Goal: Task Accomplishment & Management: Use online tool/utility

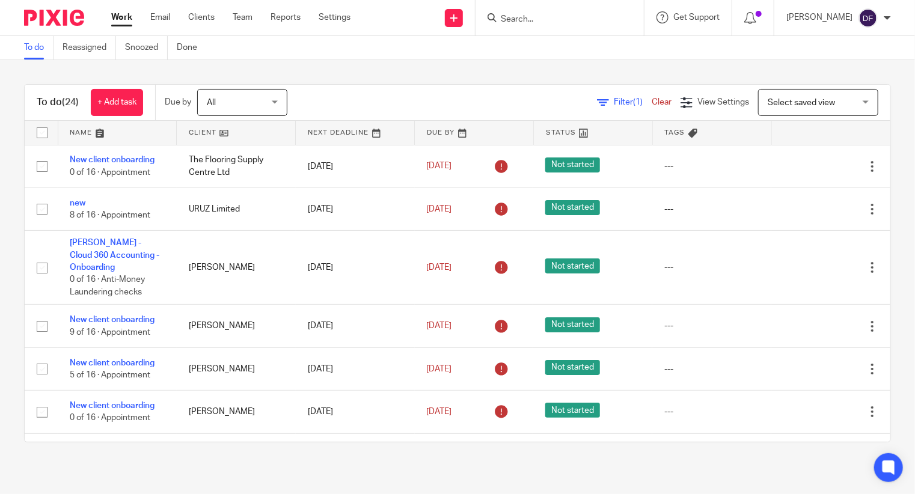
click at [547, 25] on form at bounding box center [564, 17] width 128 height 15
click at [543, 16] on input "Search" at bounding box center [554, 19] width 108 height 11
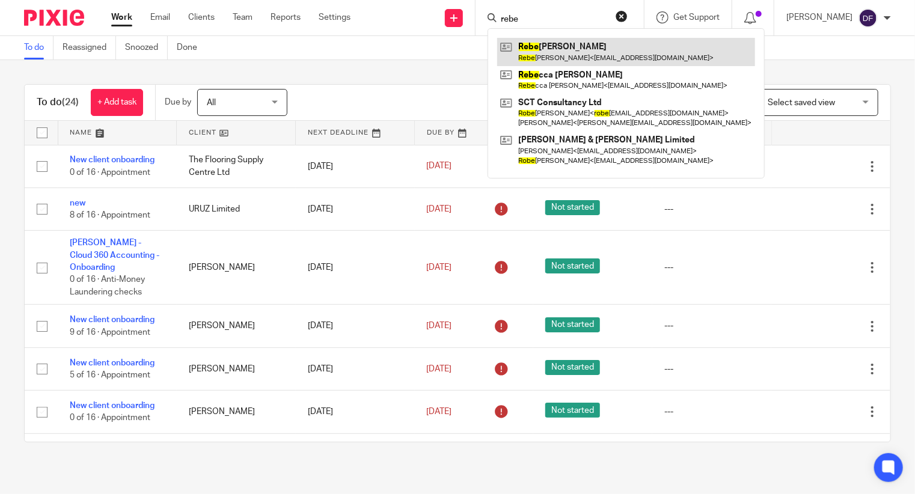
type input "rebe"
click at [565, 61] on link at bounding box center [626, 52] width 258 height 28
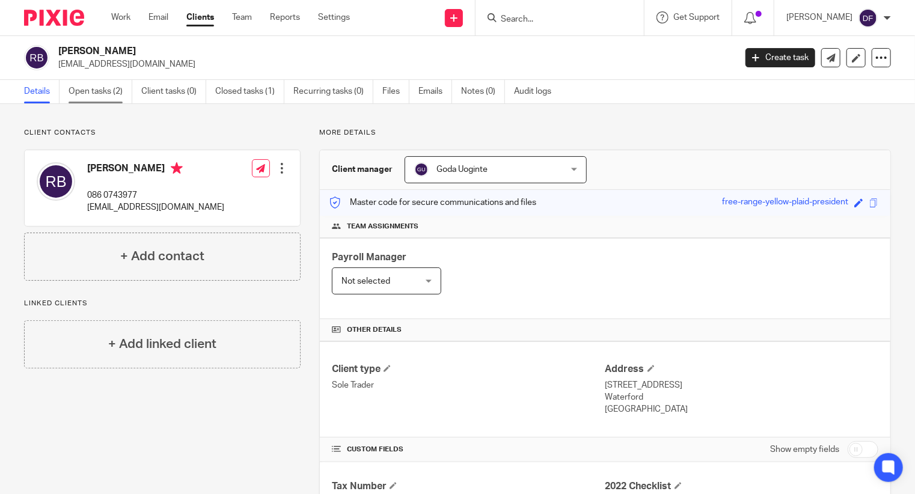
click at [101, 96] on link "Open tasks (2)" at bounding box center [101, 91] width 64 height 23
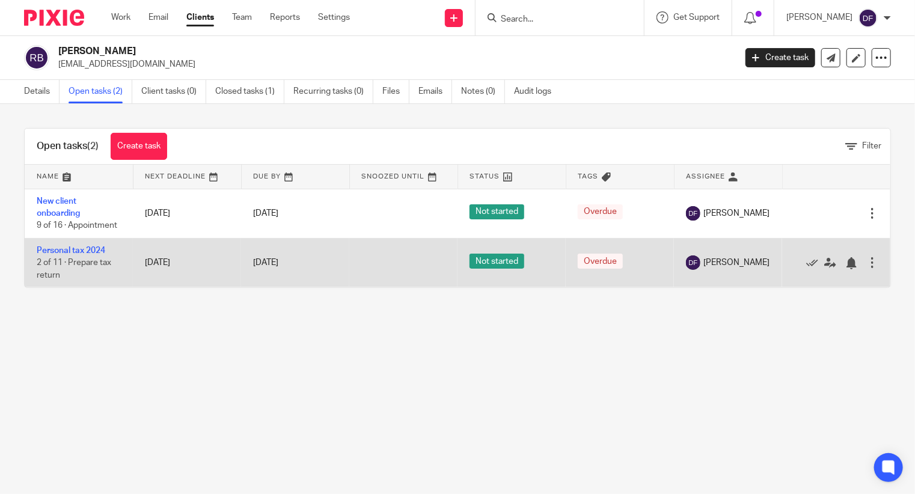
click at [64, 245] on td "Personal tax 2024 2 of 11 · Prepare tax return" at bounding box center [79, 262] width 108 height 49
click at [61, 255] on td "Personal tax 2024 2 of 11 · Prepare tax return" at bounding box center [79, 262] width 108 height 49
click at [79, 264] on span "2 of 11 · Prepare tax return" at bounding box center [74, 268] width 75 height 21
click at [96, 249] on link "Personal tax 2024" at bounding box center [71, 250] width 69 height 8
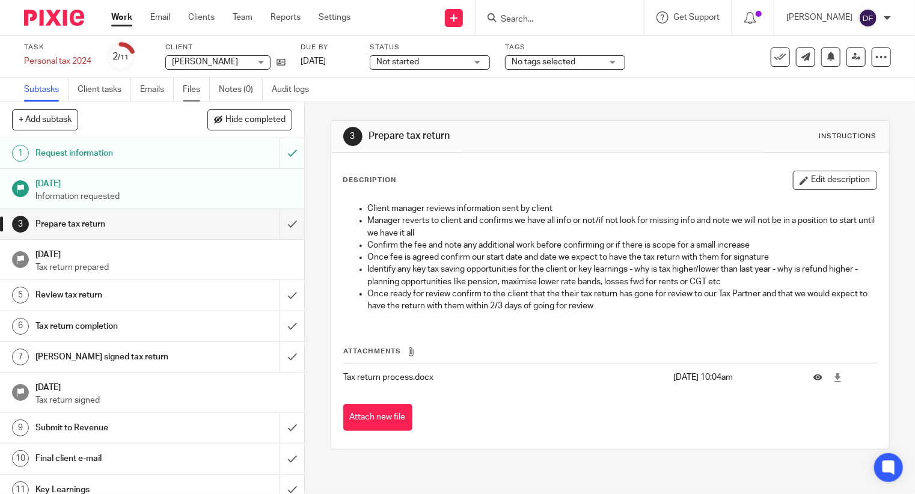
drag, startPoint x: 190, startPoint y: 86, endPoint x: 189, endPoint y: 94, distance: 7.9
click at [190, 87] on link "Files" at bounding box center [196, 89] width 27 height 23
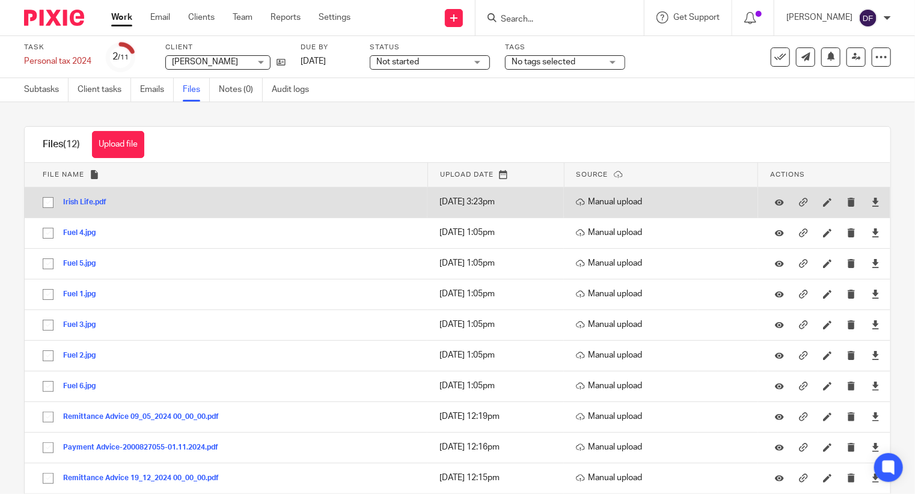
click at [48, 206] on input "checkbox" at bounding box center [48, 202] width 23 height 23
checkbox input "true"
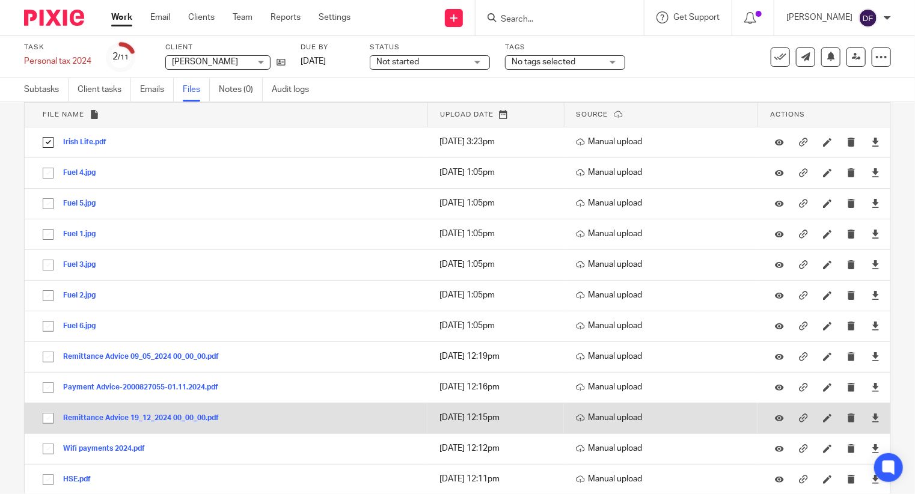
scroll to position [83, 0]
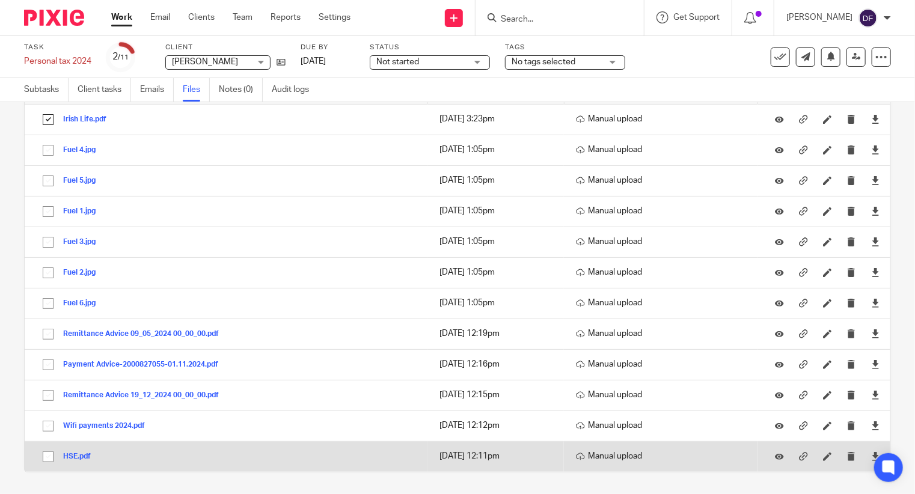
click at [51, 451] on input "checkbox" at bounding box center [48, 456] width 23 height 23
checkbox input "true"
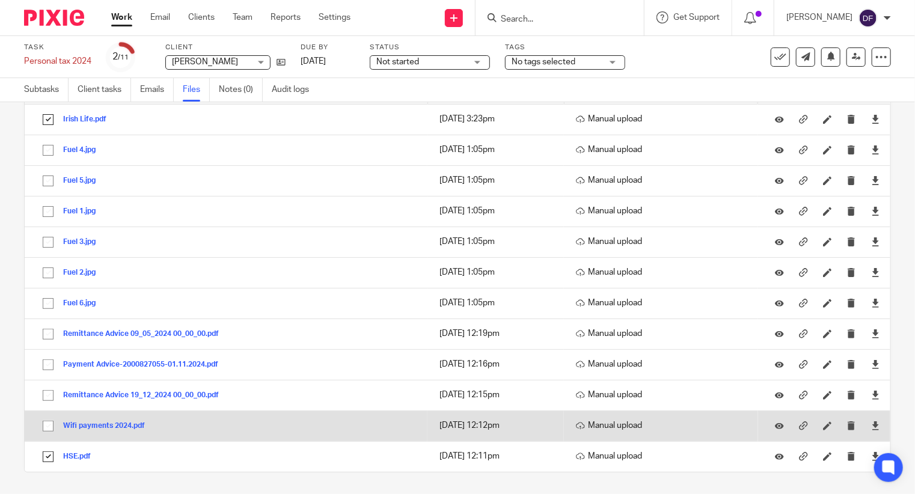
drag, startPoint x: 50, startPoint y: 427, endPoint x: 48, endPoint y: 409, distance: 17.5
click at [50, 426] on input "checkbox" at bounding box center [48, 426] width 23 height 23
checkbox input "true"
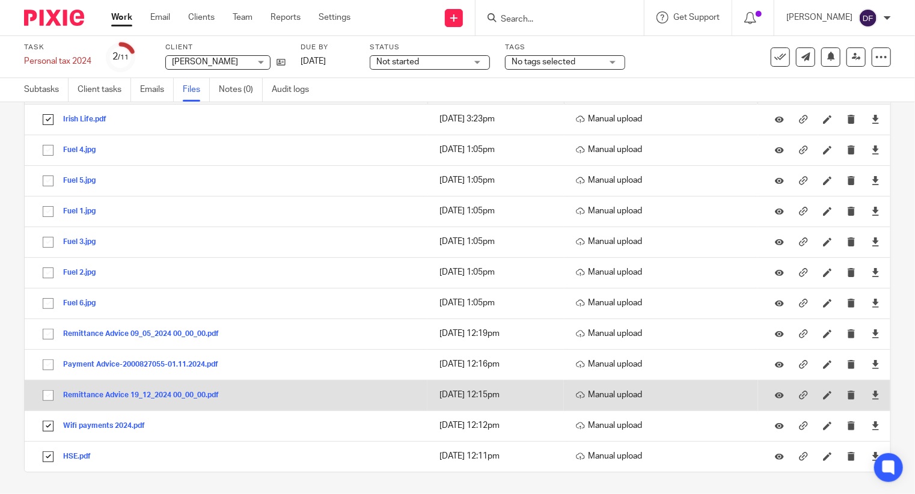
click at [46, 393] on input "checkbox" at bounding box center [48, 395] width 23 height 23
checkbox input "true"
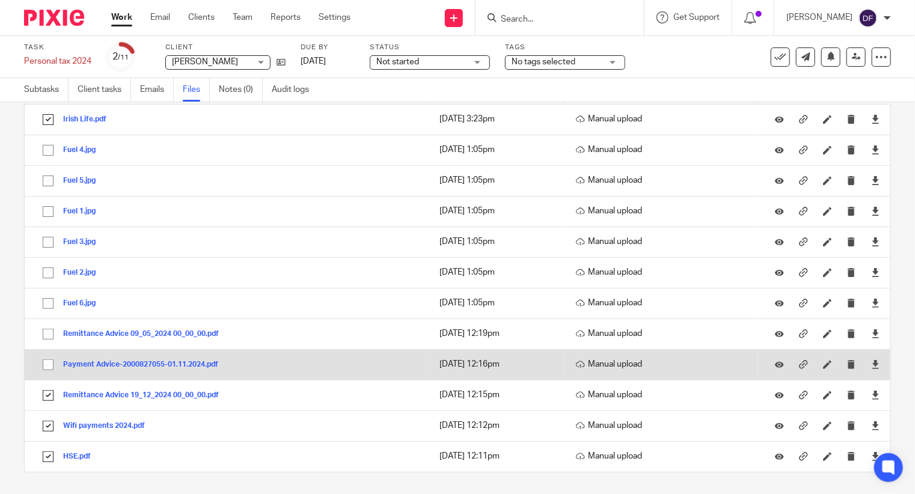
click at [50, 367] on input "checkbox" at bounding box center [48, 364] width 23 height 23
checkbox input "true"
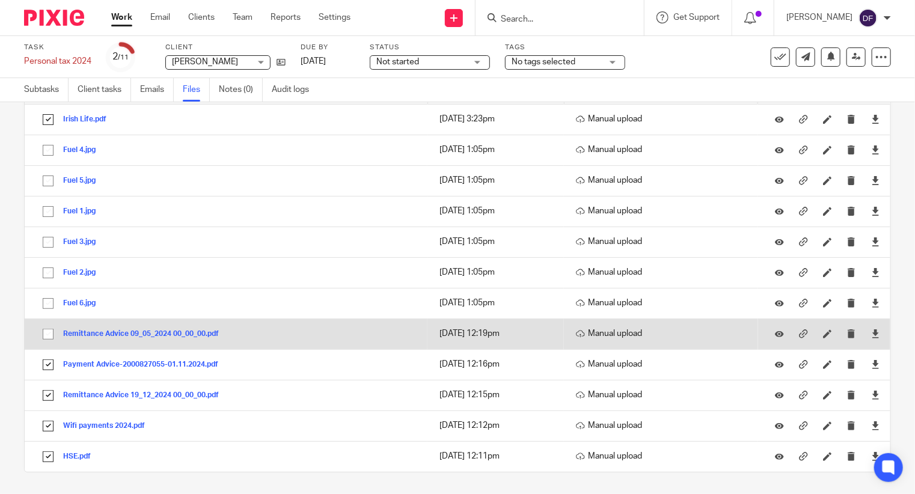
click at [45, 329] on input "checkbox" at bounding box center [48, 334] width 23 height 23
checkbox input "true"
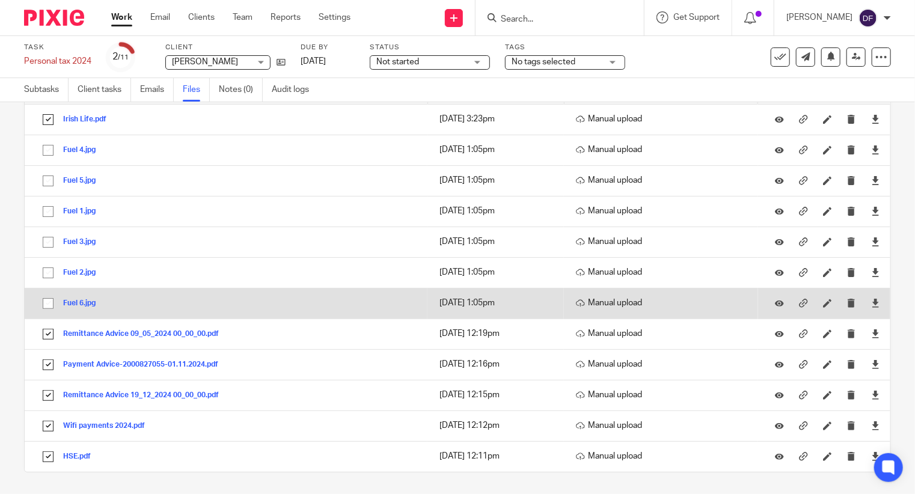
drag, startPoint x: 50, startPoint y: 299, endPoint x: 50, endPoint y: 280, distance: 19.2
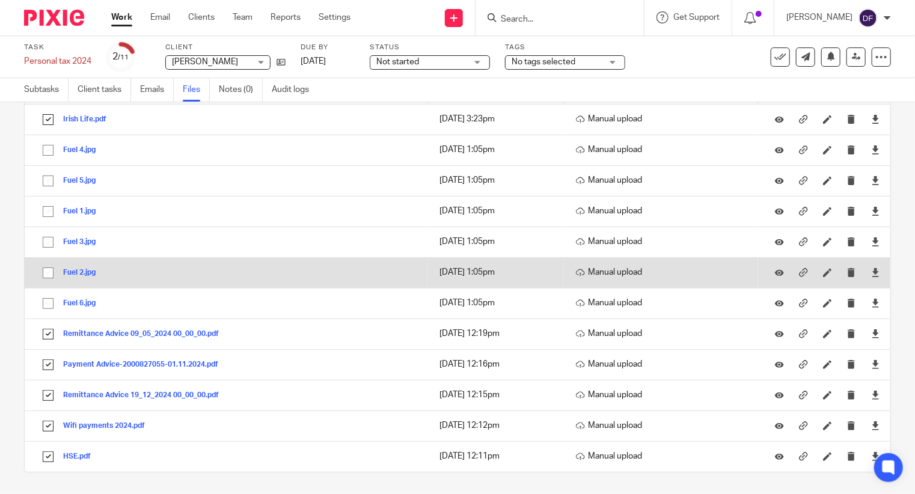
click at [50, 299] on input "checkbox" at bounding box center [48, 303] width 23 height 23
checkbox input "true"
click at [50, 271] on input "checkbox" at bounding box center [48, 272] width 23 height 23
checkbox input "true"
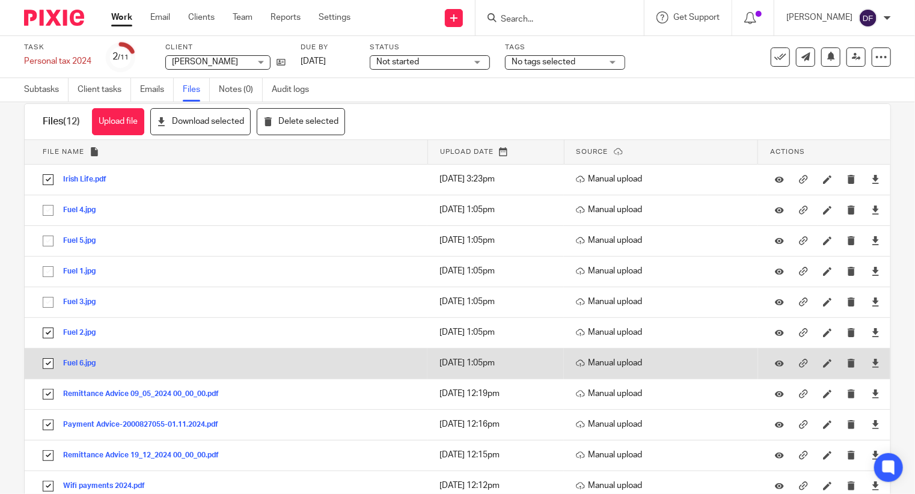
scroll to position [0, 0]
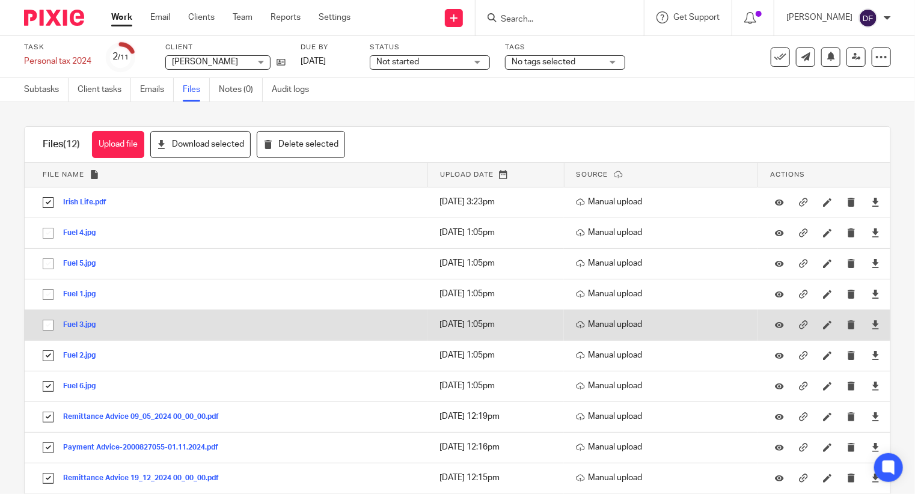
drag, startPoint x: 43, startPoint y: 324, endPoint x: 46, endPoint y: 316, distance: 8.2
click at [43, 323] on input "checkbox" at bounding box center [48, 325] width 23 height 23
checkbox input "true"
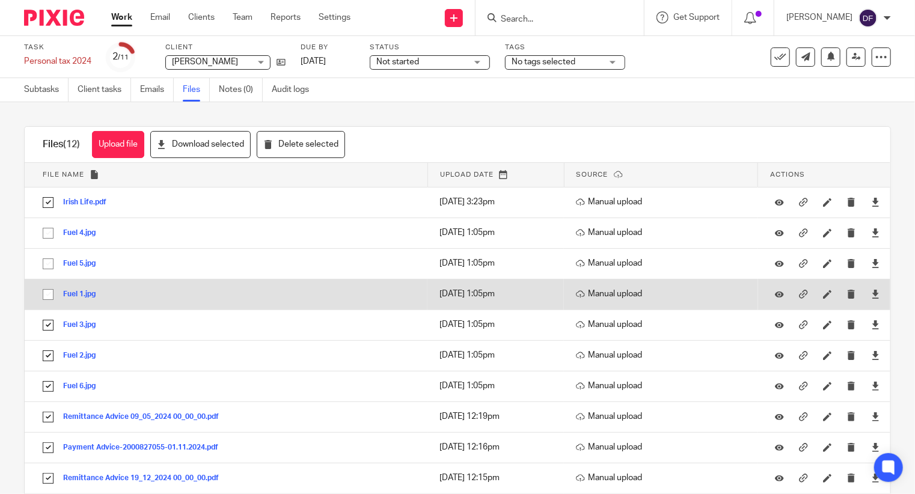
click at [48, 290] on input "checkbox" at bounding box center [48, 294] width 23 height 23
checkbox input "true"
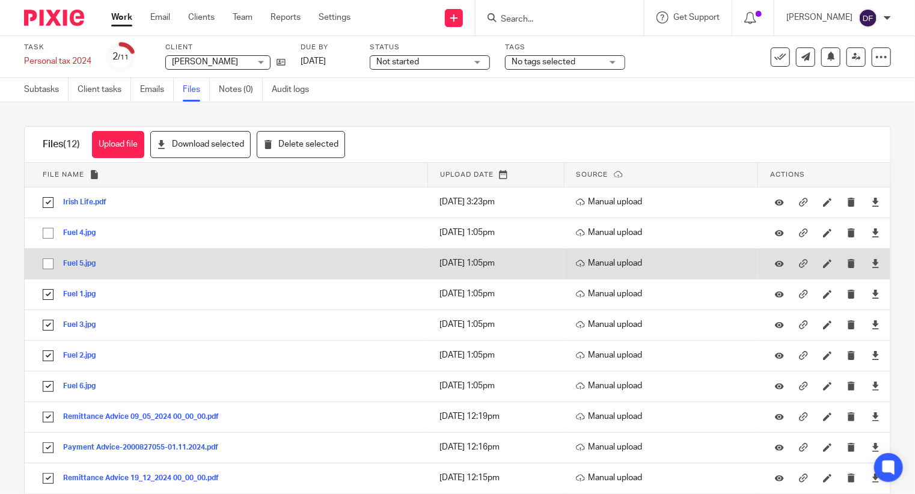
click at [49, 260] on input "checkbox" at bounding box center [48, 263] width 23 height 23
checkbox input "true"
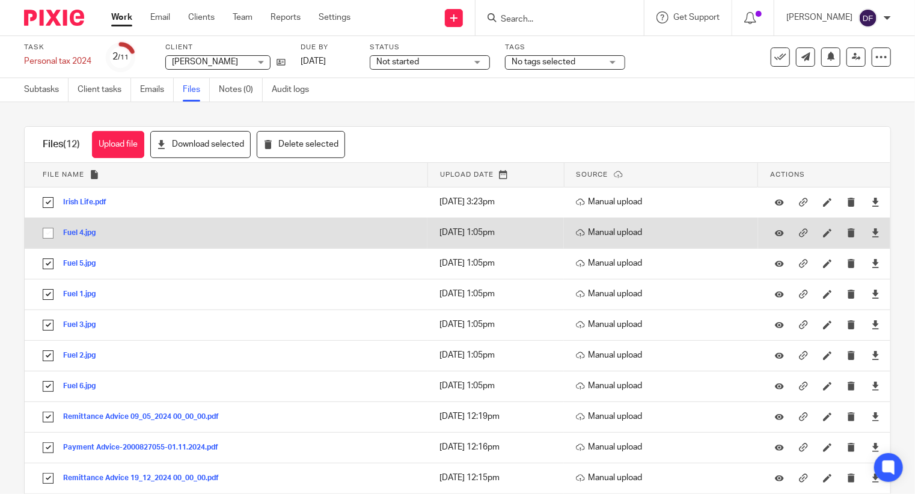
click at [50, 229] on input "checkbox" at bounding box center [48, 233] width 23 height 23
checkbox input "true"
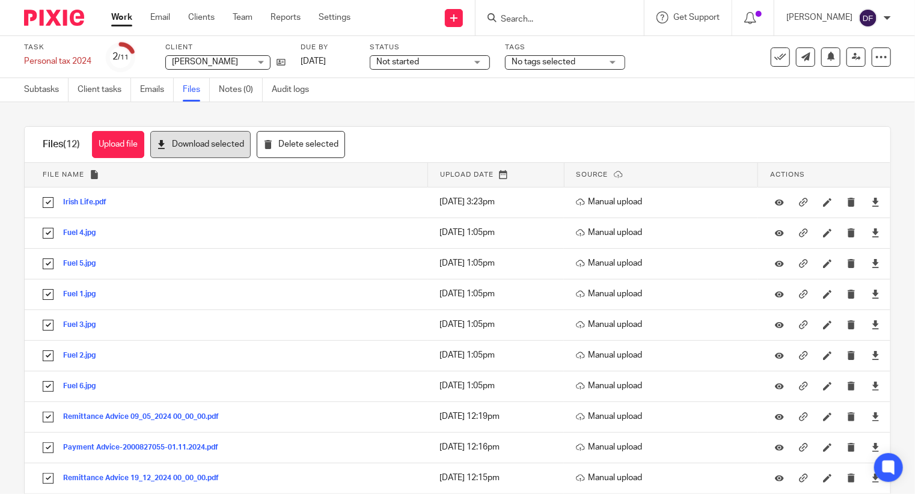
click at [238, 153] on button "Download selected" at bounding box center [200, 144] width 100 height 27
